Goal: Register for event/course

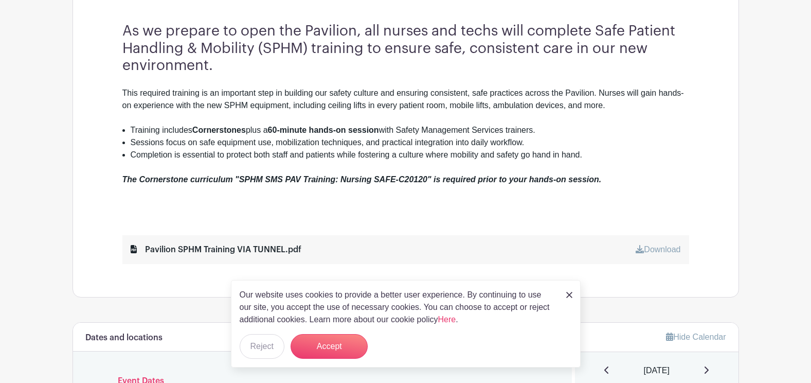
scroll to position [566, 0]
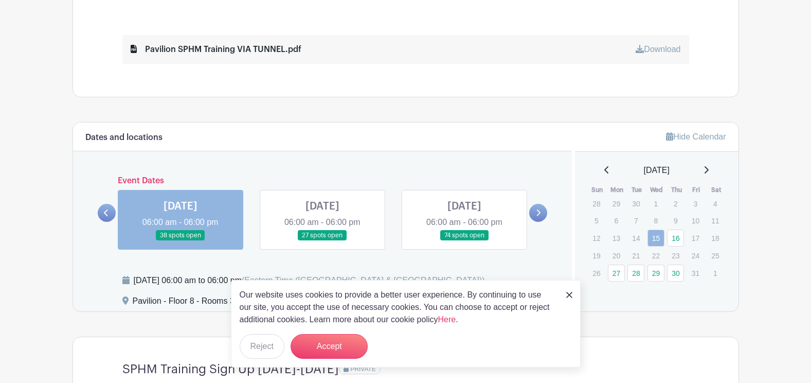
click at [569, 292] on img at bounding box center [569, 295] width 6 height 6
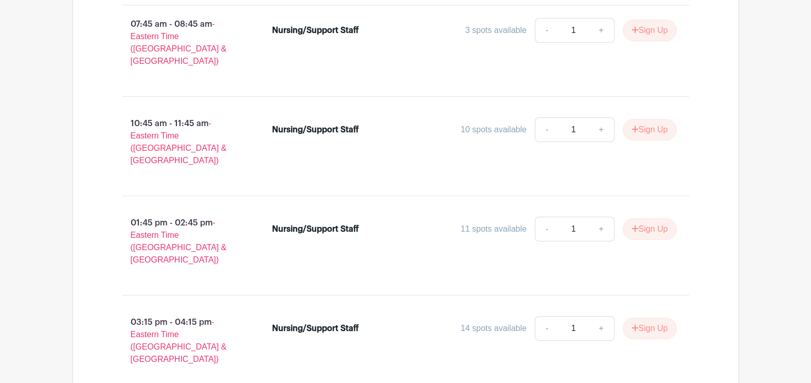
scroll to position [1006, 0]
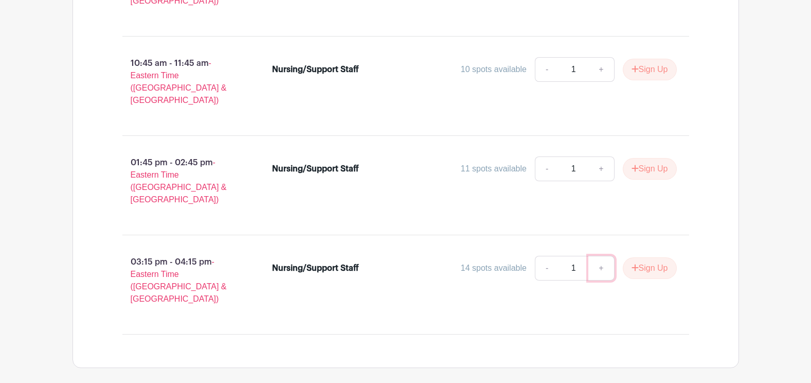
click at [601, 256] on link "+" at bounding box center [601, 268] width 26 height 25
click at [544, 256] on link "-" at bounding box center [547, 268] width 24 height 25
type input "1"
click at [650, 257] on button "Sign Up" at bounding box center [650, 268] width 54 height 22
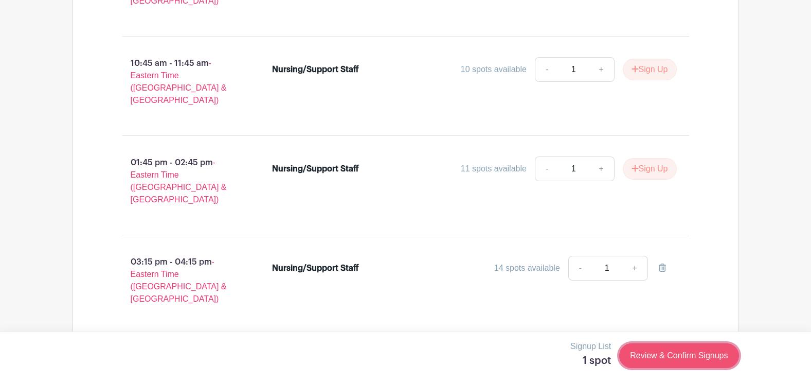
click at [666, 355] on link "Review & Confirm Signups" at bounding box center [678, 355] width 119 height 25
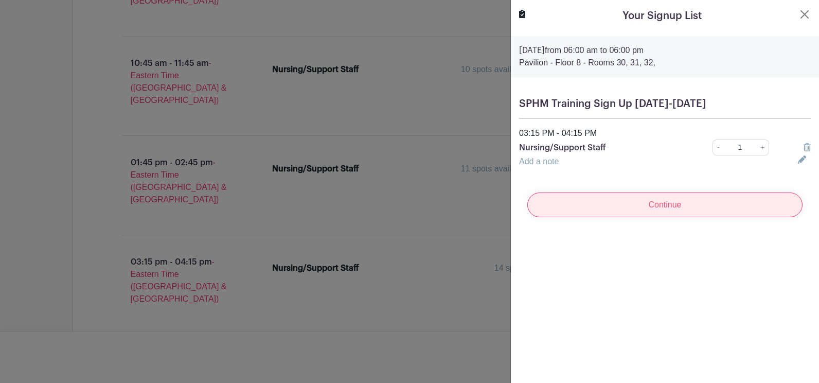
click at [654, 206] on input "Continue" at bounding box center [664, 204] width 275 height 25
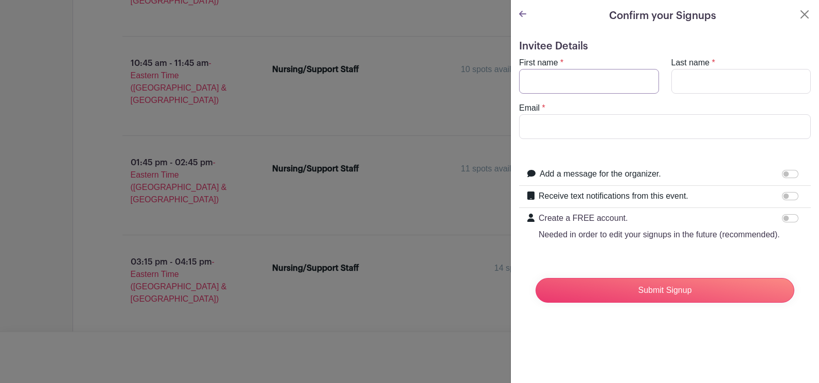
click at [575, 86] on input "First name" at bounding box center [589, 81] width 140 height 25
type input "Natali"
type input "[PERSON_NAME]"
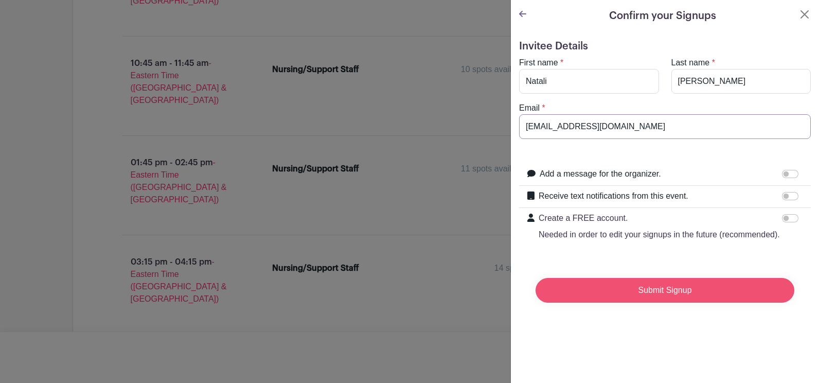
type input "[EMAIL_ADDRESS][DOMAIN_NAME]"
click at [629, 302] on input "Submit Signup" at bounding box center [664, 290] width 259 height 25
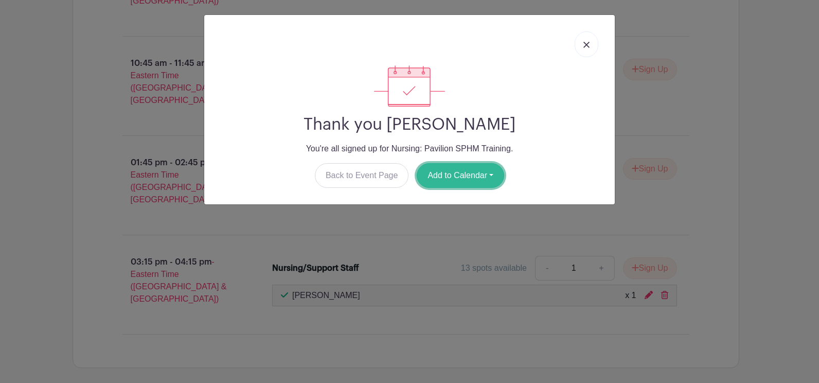
click at [469, 172] on button "Add to Calendar" at bounding box center [459, 175] width 87 height 25
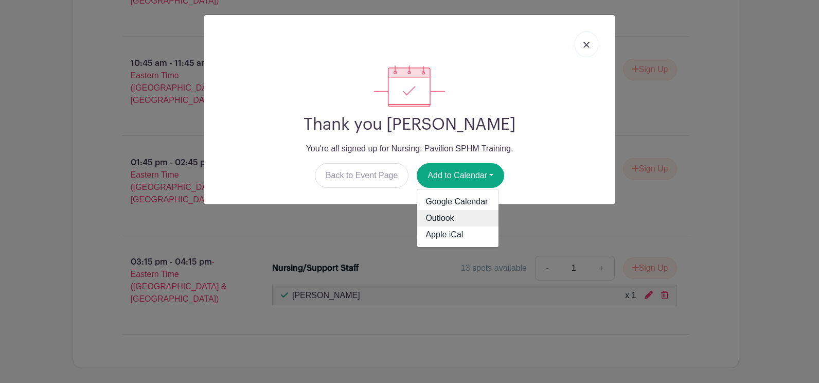
click at [448, 215] on link "Outlook" at bounding box center [457, 218] width 81 height 16
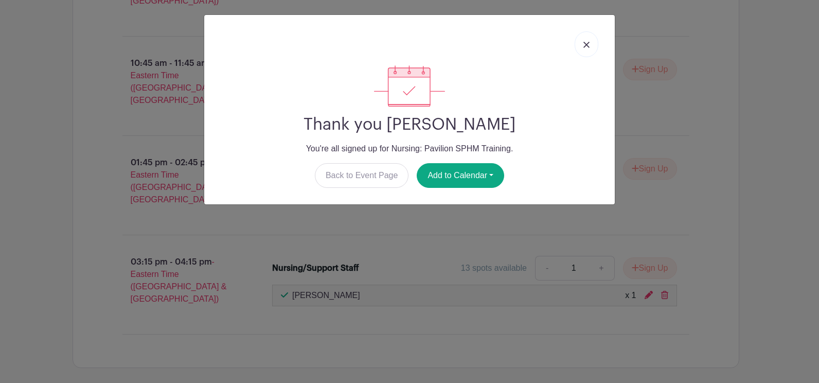
click at [507, 105] on div at bounding box center [409, 85] width 394 height 41
click at [588, 44] on img at bounding box center [586, 45] width 6 height 6
